Goal: Information Seeking & Learning: Learn about a topic

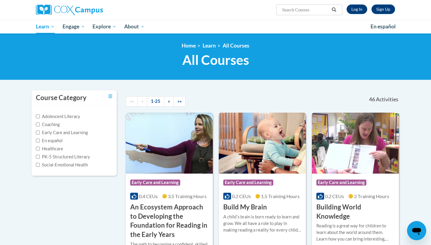
click at [318, 11] on input "Search..." at bounding box center [305, 9] width 48 height 7
type input "Foundation of Learning to Read"
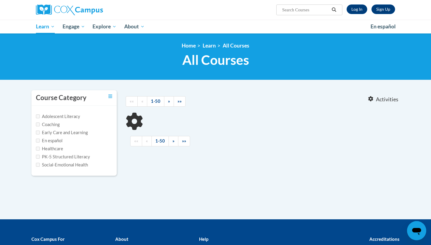
type input "Foundation of Learning to Read"
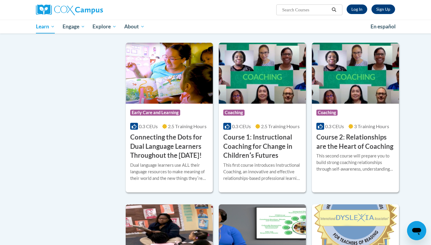
scroll to position [237, 0]
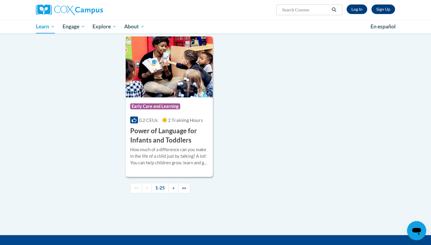
scroll to position [1353, 0]
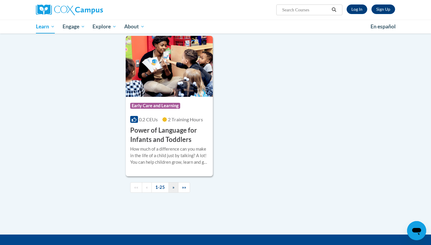
click at [170, 191] on link "»" at bounding box center [173, 187] width 10 height 10
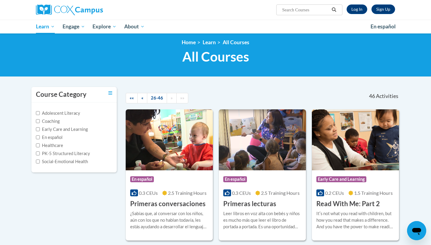
scroll to position [0, 0]
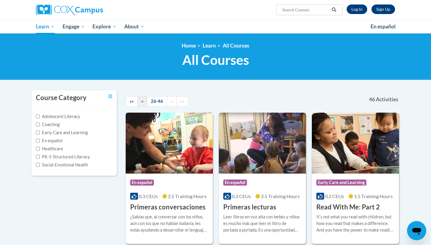
click at [141, 99] on span "«" at bounding box center [142, 101] width 2 height 5
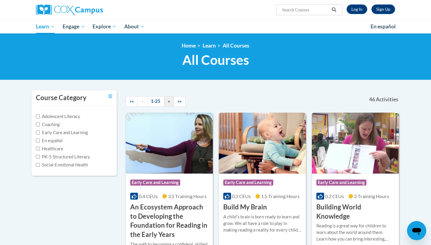
click at [165, 101] on link "»" at bounding box center [169, 101] width 10 height 10
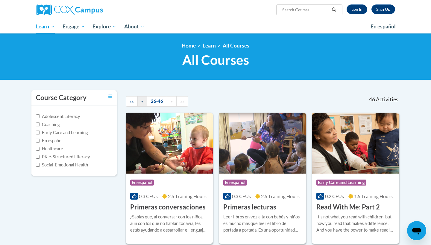
click at [146, 101] on link "«" at bounding box center [142, 101] width 10 height 10
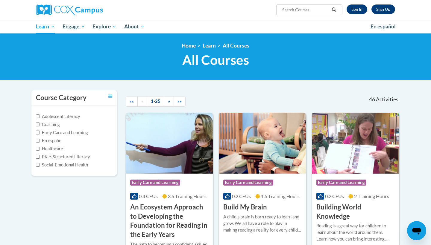
click at [152, 102] on link "1-25" at bounding box center [155, 101] width 17 height 10
click at [155, 103] on link "1-25" at bounding box center [155, 101] width 17 height 10
click at [179, 106] on link "»»" at bounding box center [179, 101] width 12 height 10
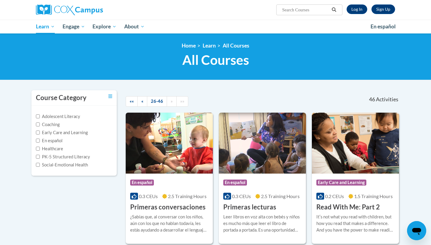
click at [256, 95] on div at bounding box center [274, 97] width 71 height 14
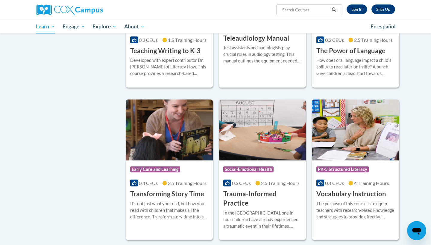
scroll to position [936, 0]
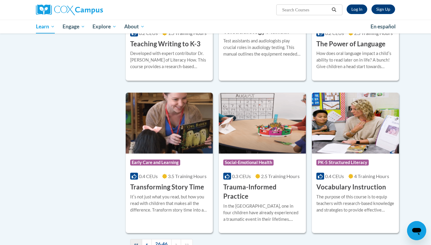
click at [136, 242] on span "««" at bounding box center [136, 244] width 4 height 5
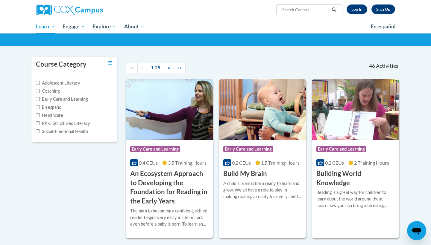
scroll to position [31, 0]
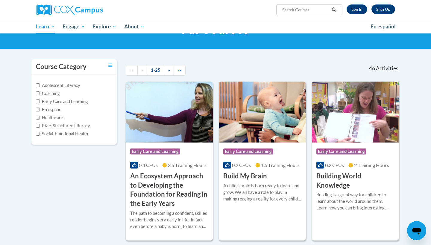
click at [318, 10] on input "Search..." at bounding box center [305, 9] width 48 height 7
type input "Foundation of Learning to read"
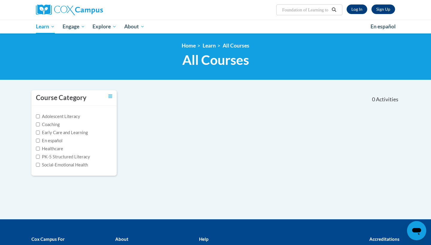
click at [316, 10] on input "Foundation of Learning to read" at bounding box center [305, 9] width 48 height 7
type input "Foundation of learning to read"
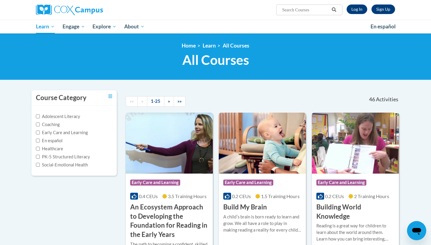
click at [167, 103] on link "»" at bounding box center [169, 101] width 10 height 10
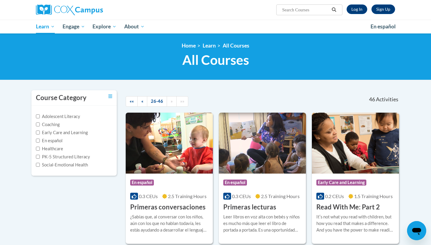
click at [167, 103] on link "»" at bounding box center [172, 101] width 10 height 10
click at [157, 100] on link "26-46" at bounding box center [157, 101] width 20 height 10
click at [128, 103] on link "««" at bounding box center [132, 101] width 12 height 10
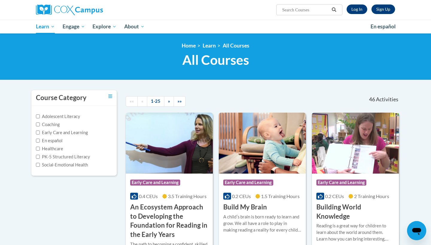
click at [395, 106] on div "46 Activities CEUs" at bounding box center [357, 99] width 94 height 19
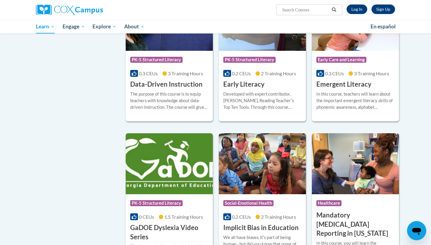
scroll to position [622, 0]
